Goal: Find contact information: Find contact information

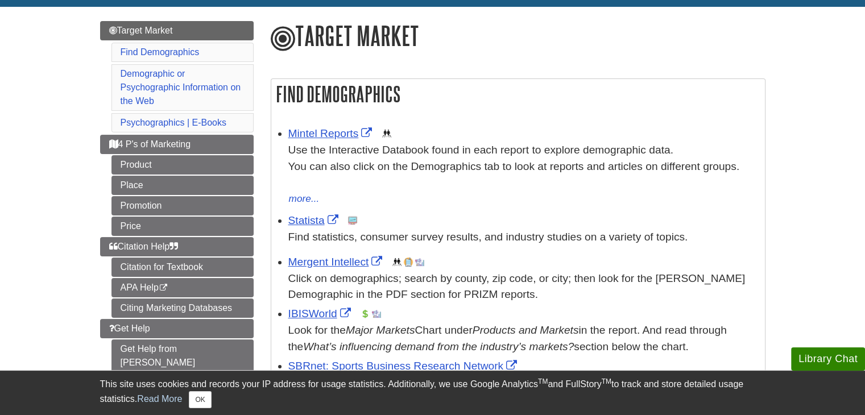
scroll to position [123, 0]
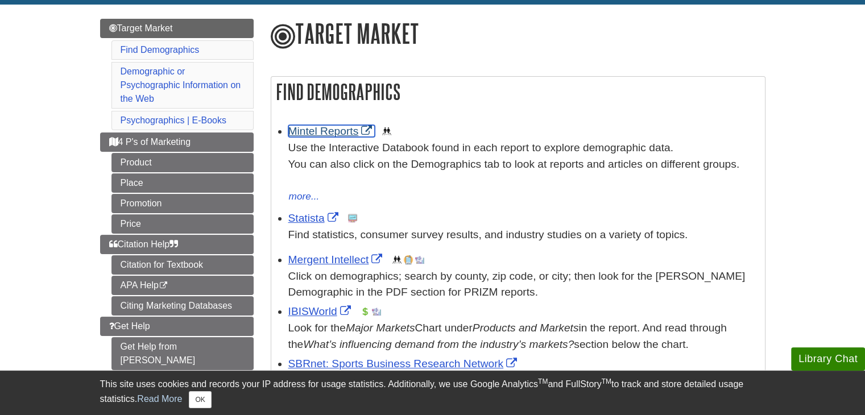
click at [322, 130] on link "Mintel Reports" at bounding box center [331, 131] width 87 height 12
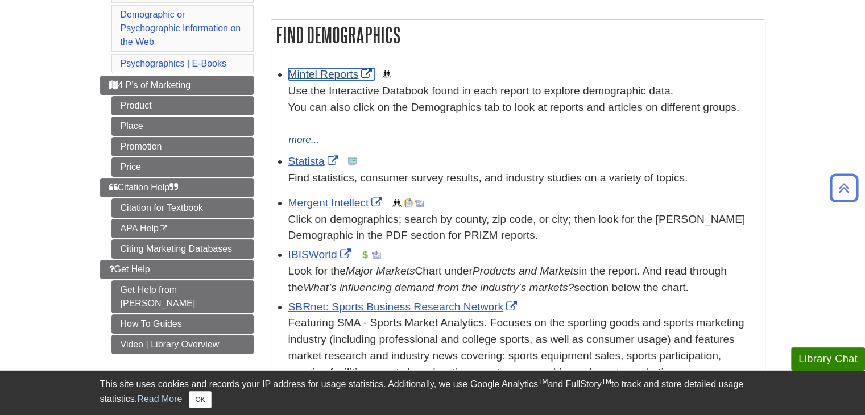
scroll to position [181, 0]
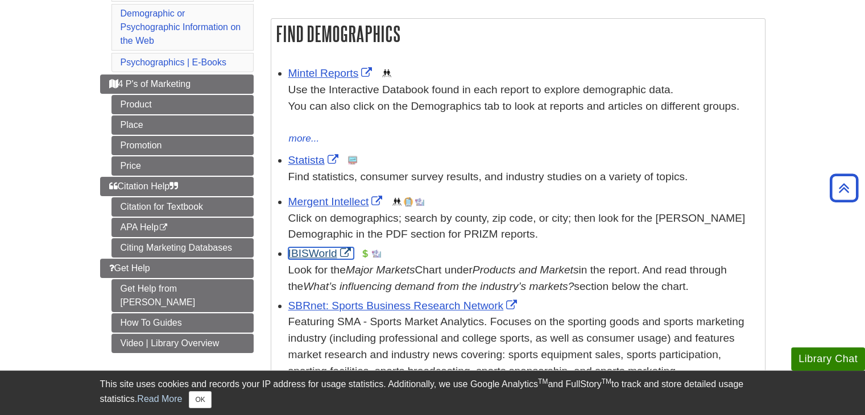
click at [306, 254] on link "IBISWorld" at bounding box center [320, 254] width 65 height 12
click at [304, 160] on link "Statista" at bounding box center [314, 160] width 53 height 12
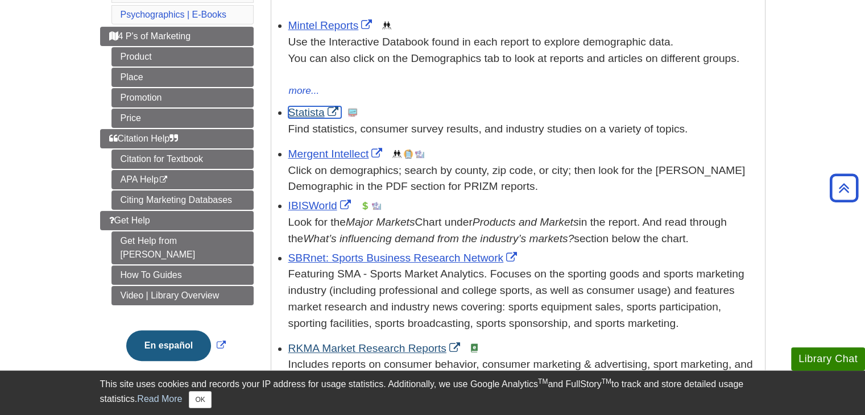
scroll to position [228, 0]
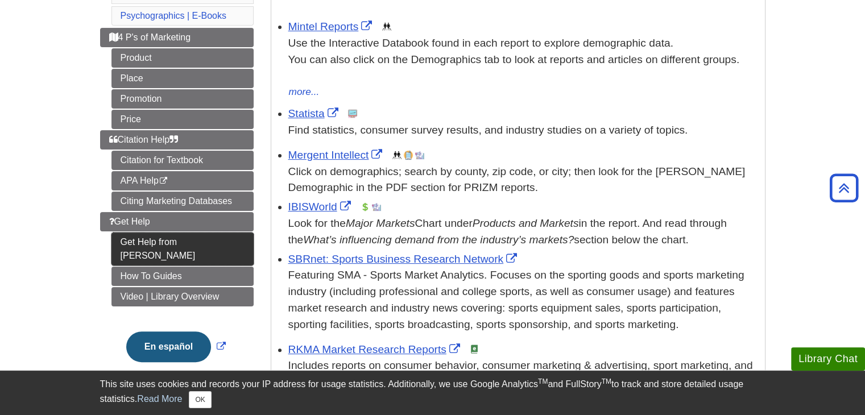
click at [147, 244] on link "Get Help from [PERSON_NAME]" at bounding box center [183, 249] width 142 height 33
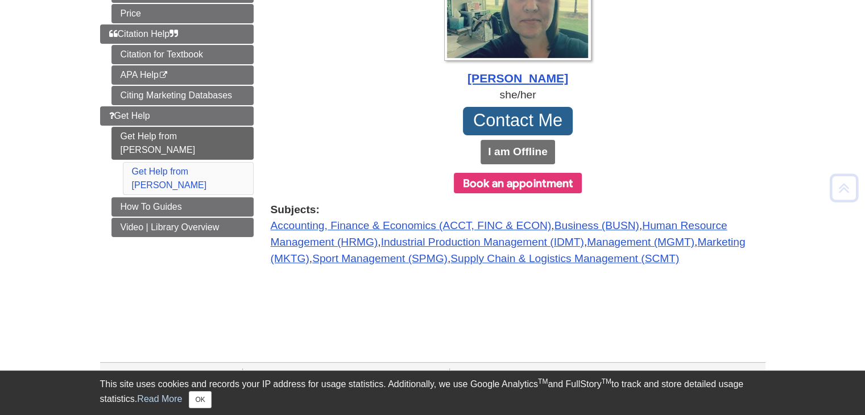
scroll to position [244, 0]
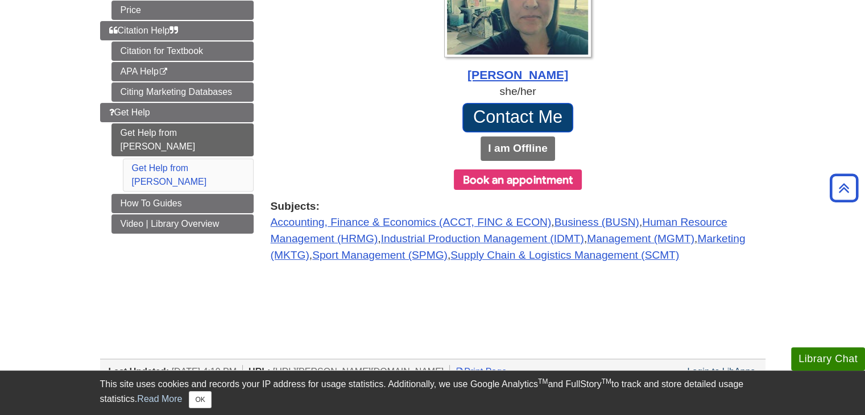
click at [494, 114] on link "Contact Me" at bounding box center [519, 118] width 112 height 30
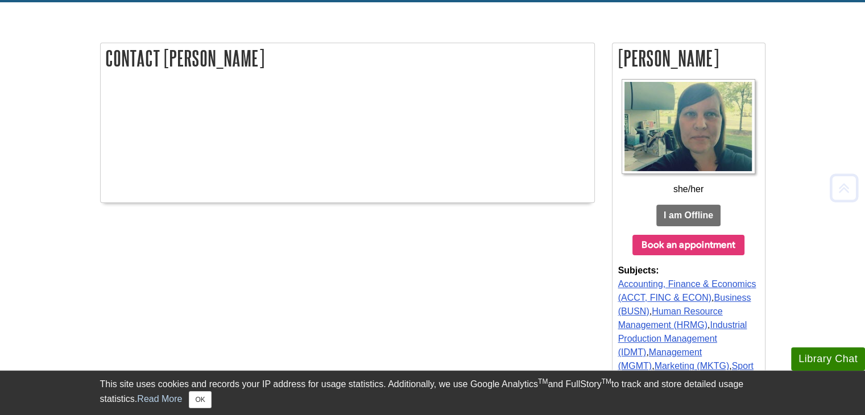
scroll to position [135, 0]
